Goal: Transaction & Acquisition: Purchase product/service

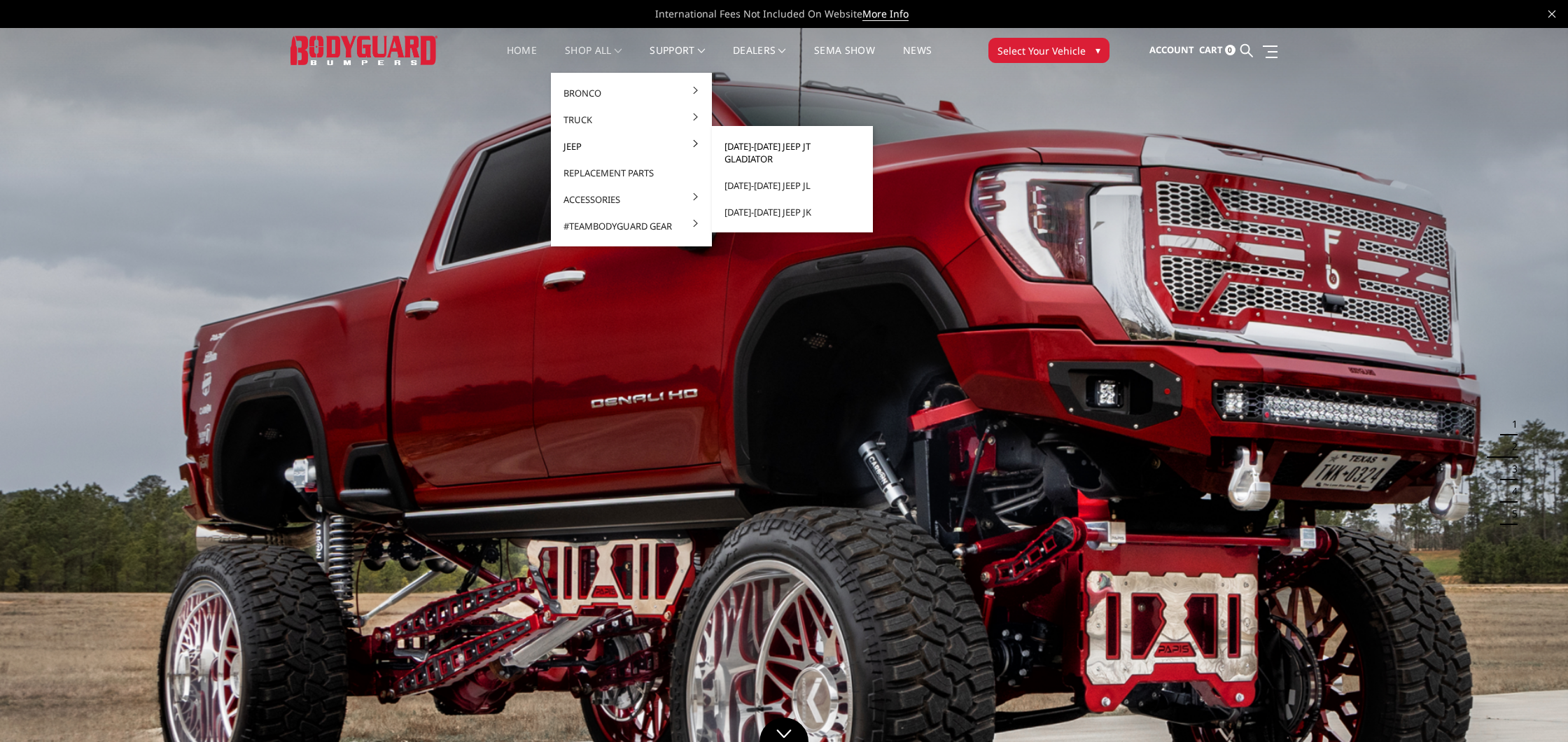
click at [808, 147] on link "[DATE]-[DATE] Jeep JT Gladiator" at bounding box center [792, 152] width 150 height 39
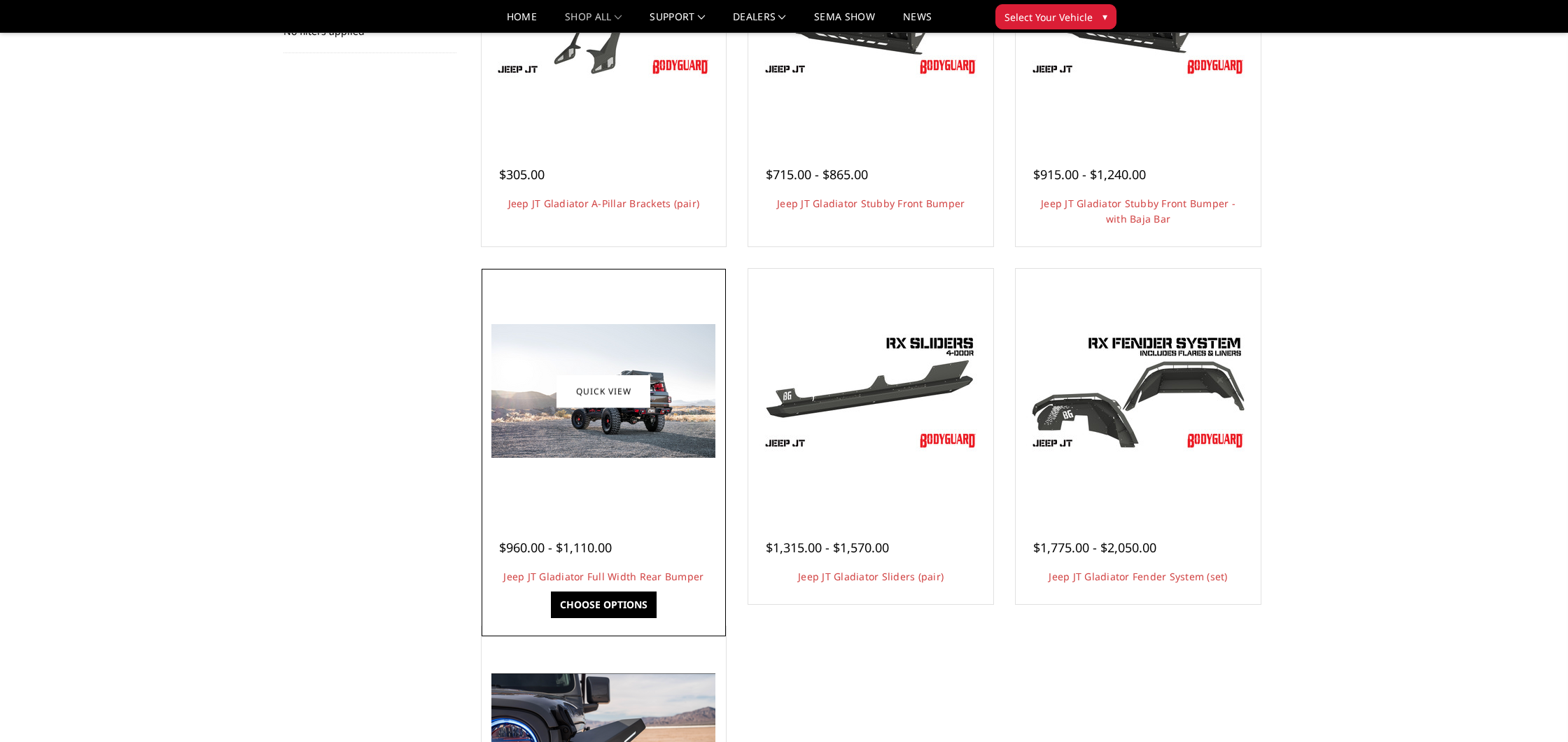
scroll to position [276, 0]
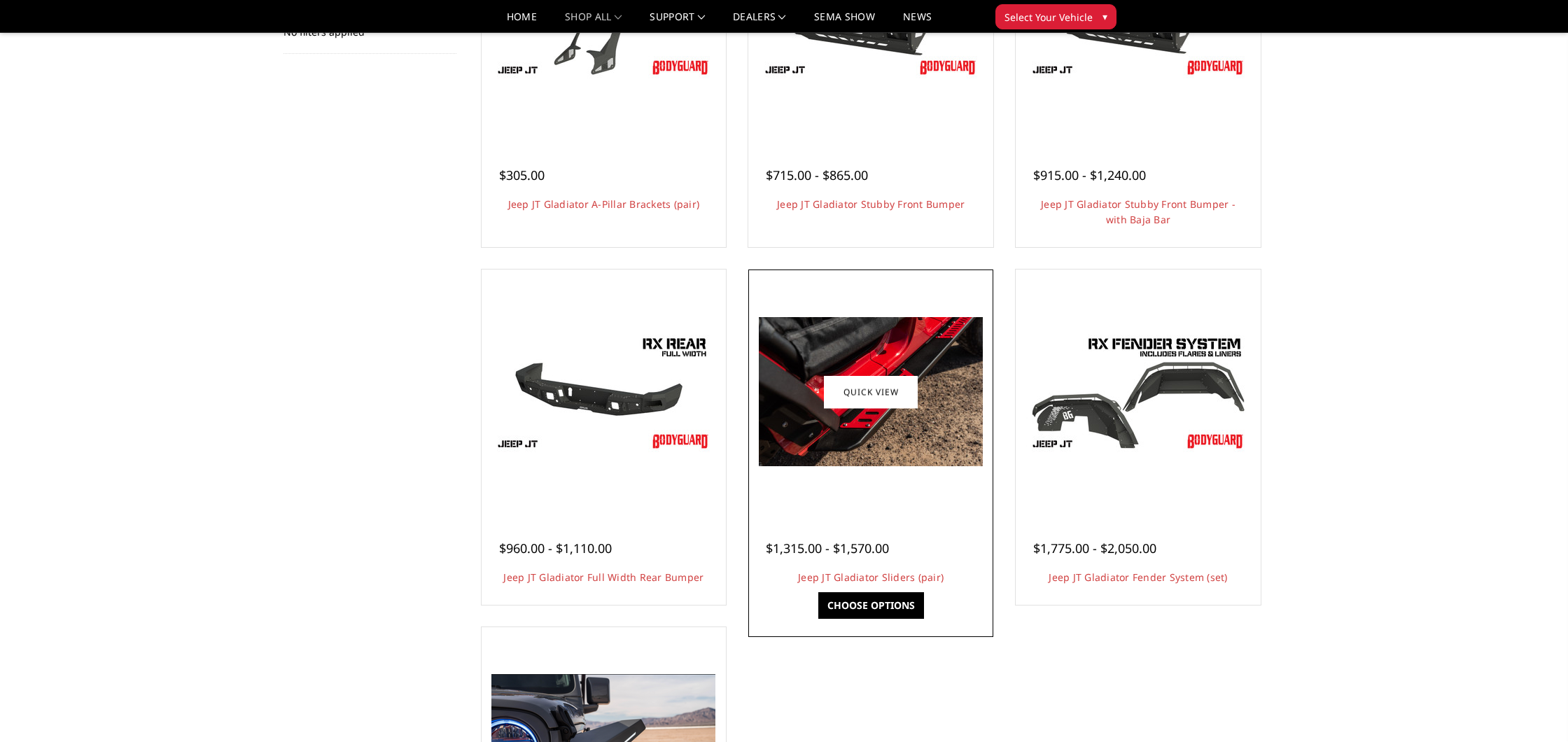
click at [935, 379] on img at bounding box center [871, 391] width 224 height 149
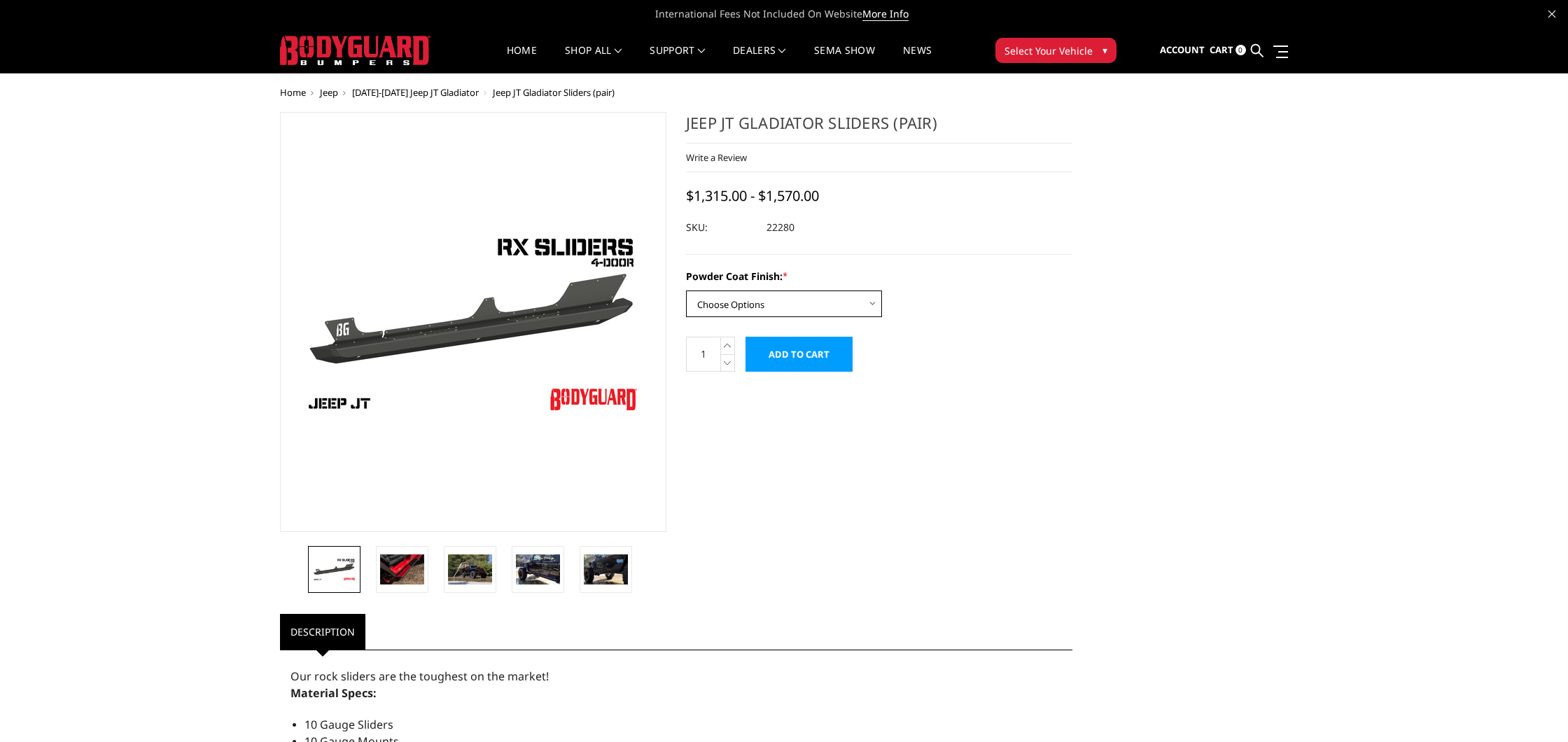
click at [735, 299] on select "Choose Options Bare Metal Textured Black Powder Coat" at bounding box center [784, 304] width 196 height 26
select select "4244"
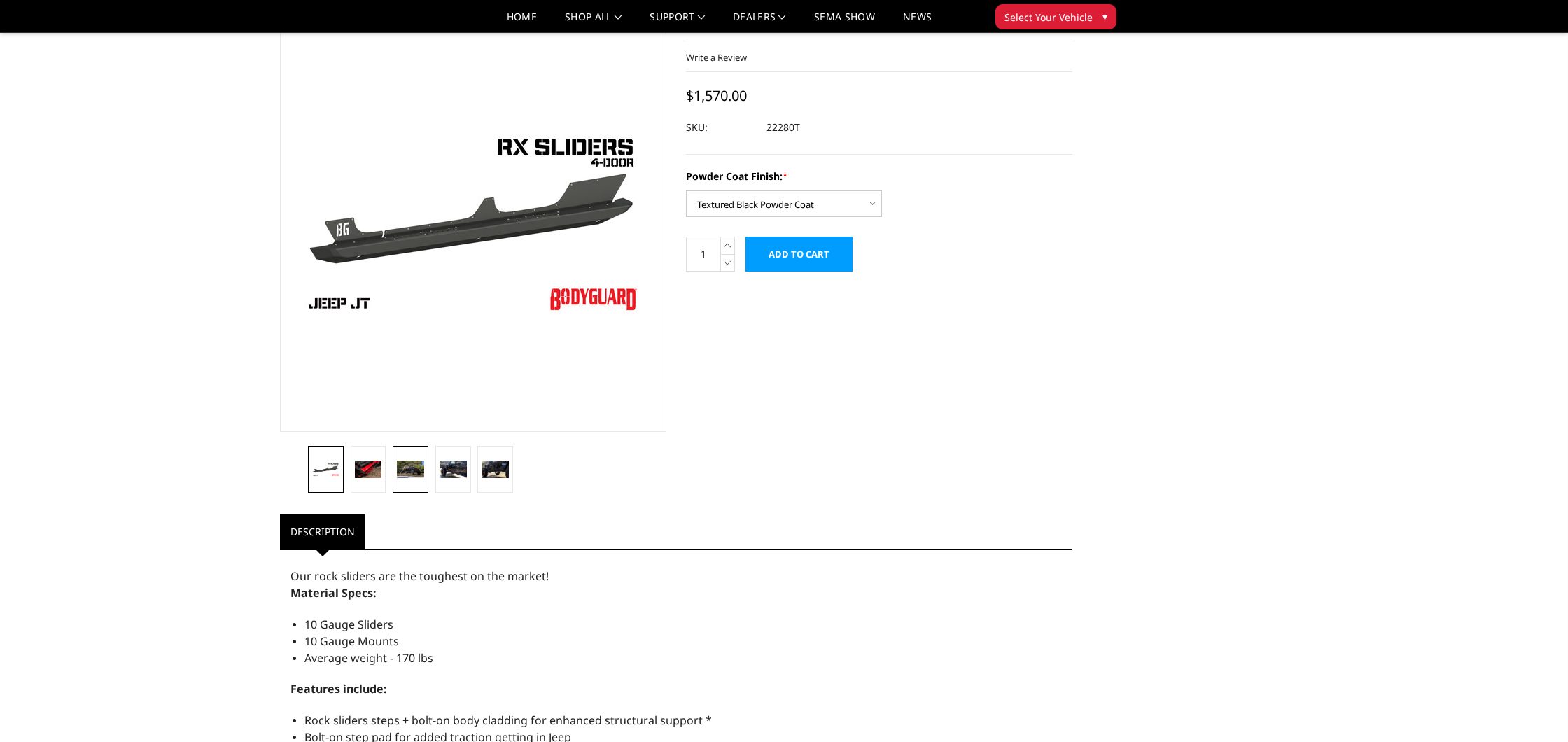
click at [414, 473] on img at bounding box center [410, 469] width 27 height 18
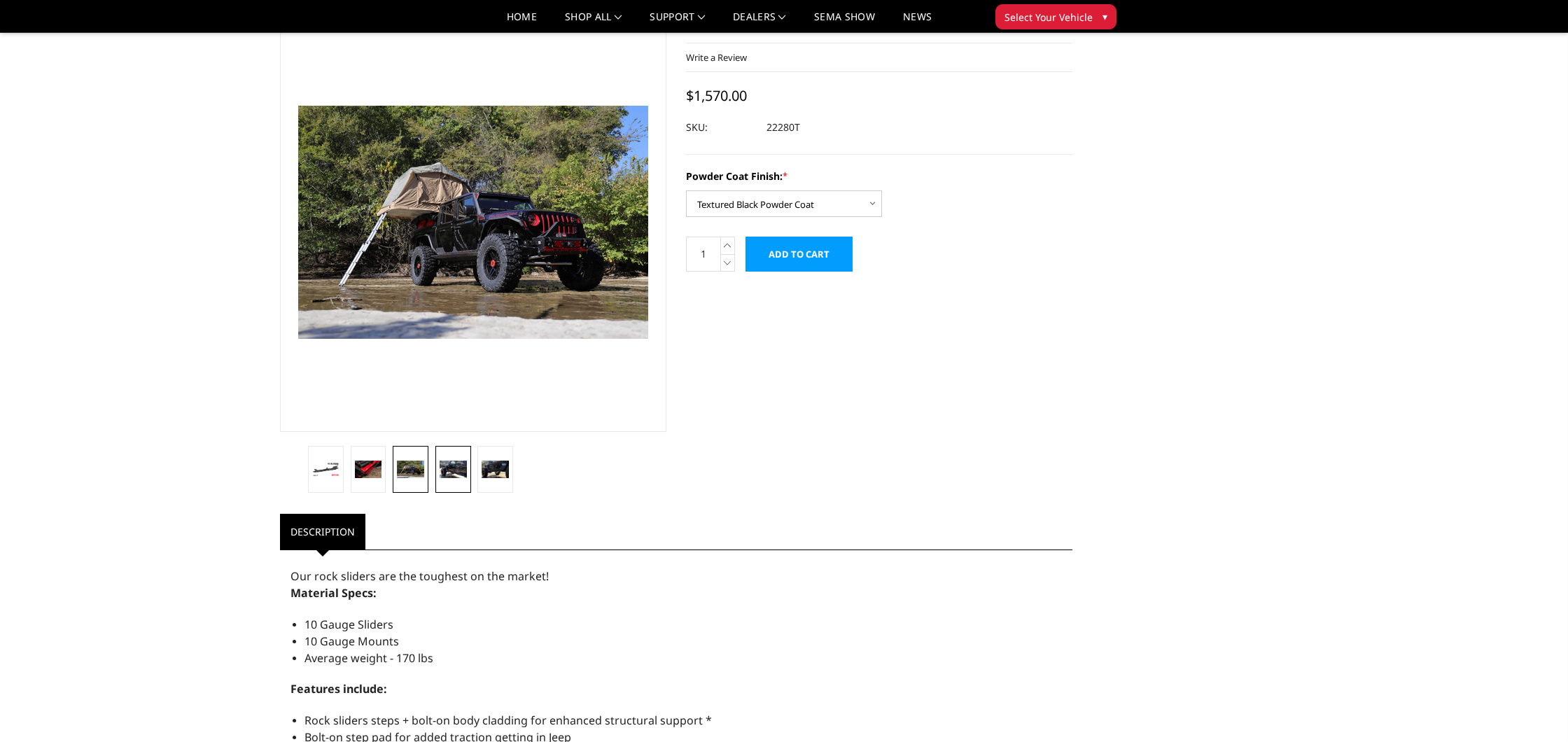
click at [447, 471] on img at bounding box center [452, 469] width 27 height 18
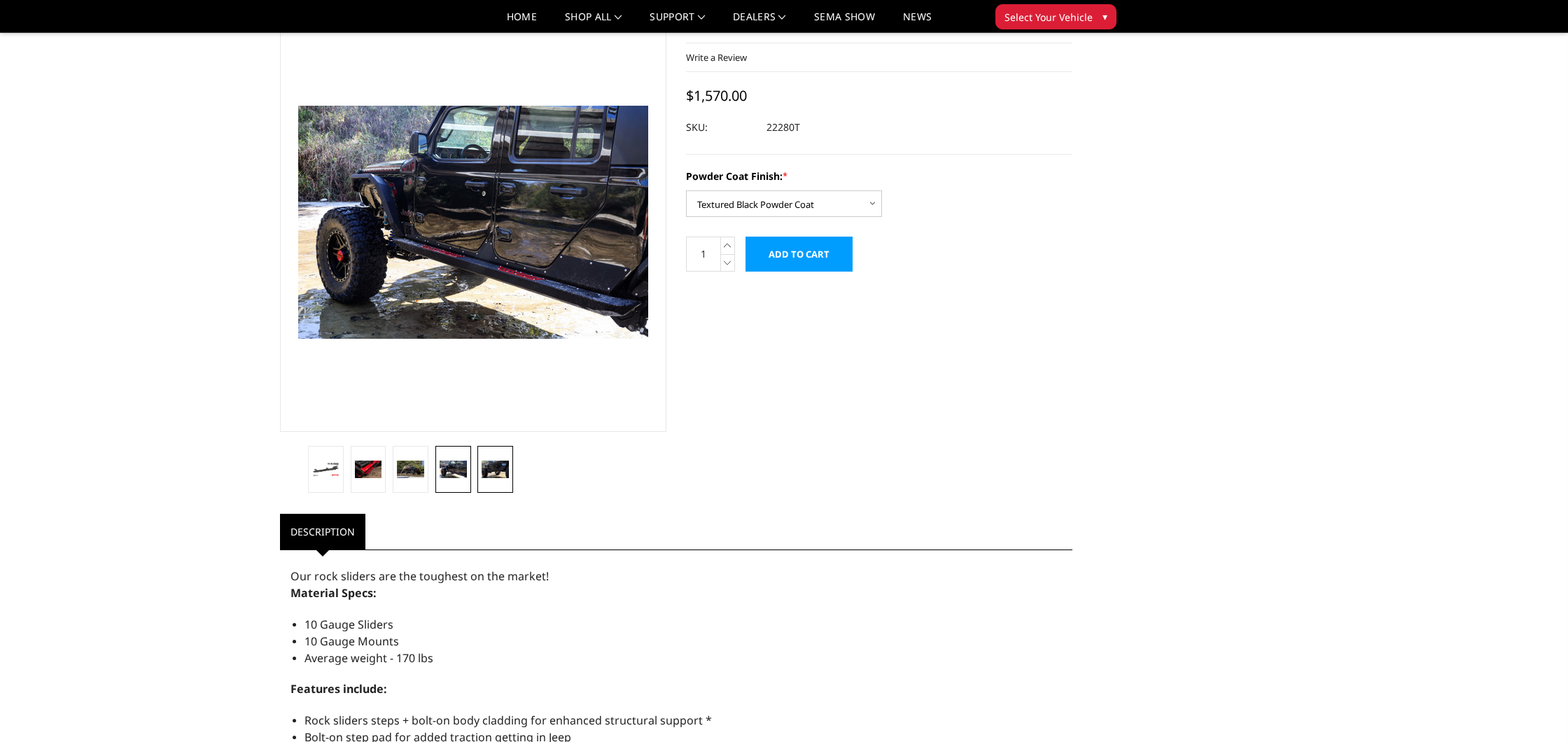
click at [495, 474] on img at bounding box center [495, 469] width 27 height 18
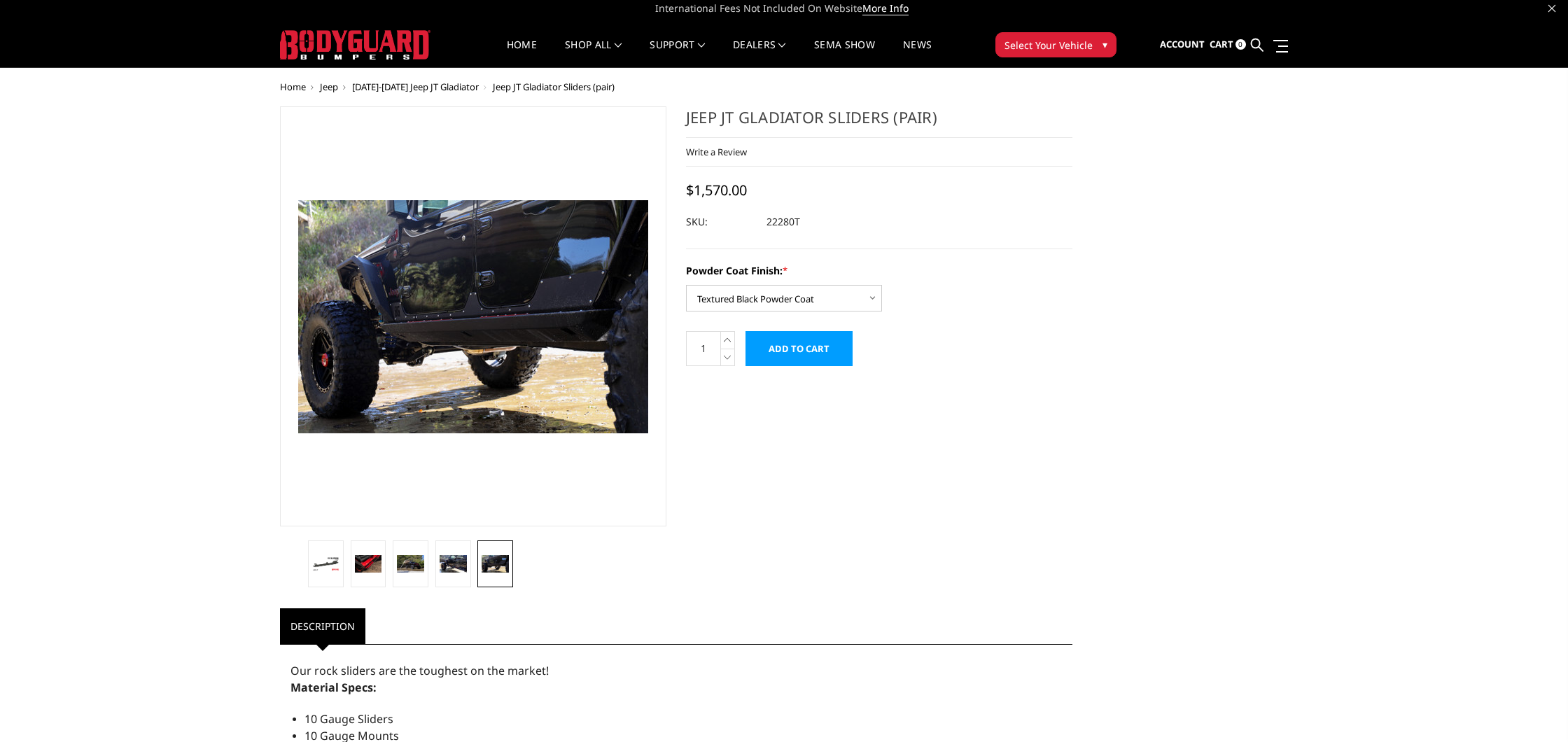
scroll to position [0, 0]
